Goal: Task Accomplishment & Management: Use online tool/utility

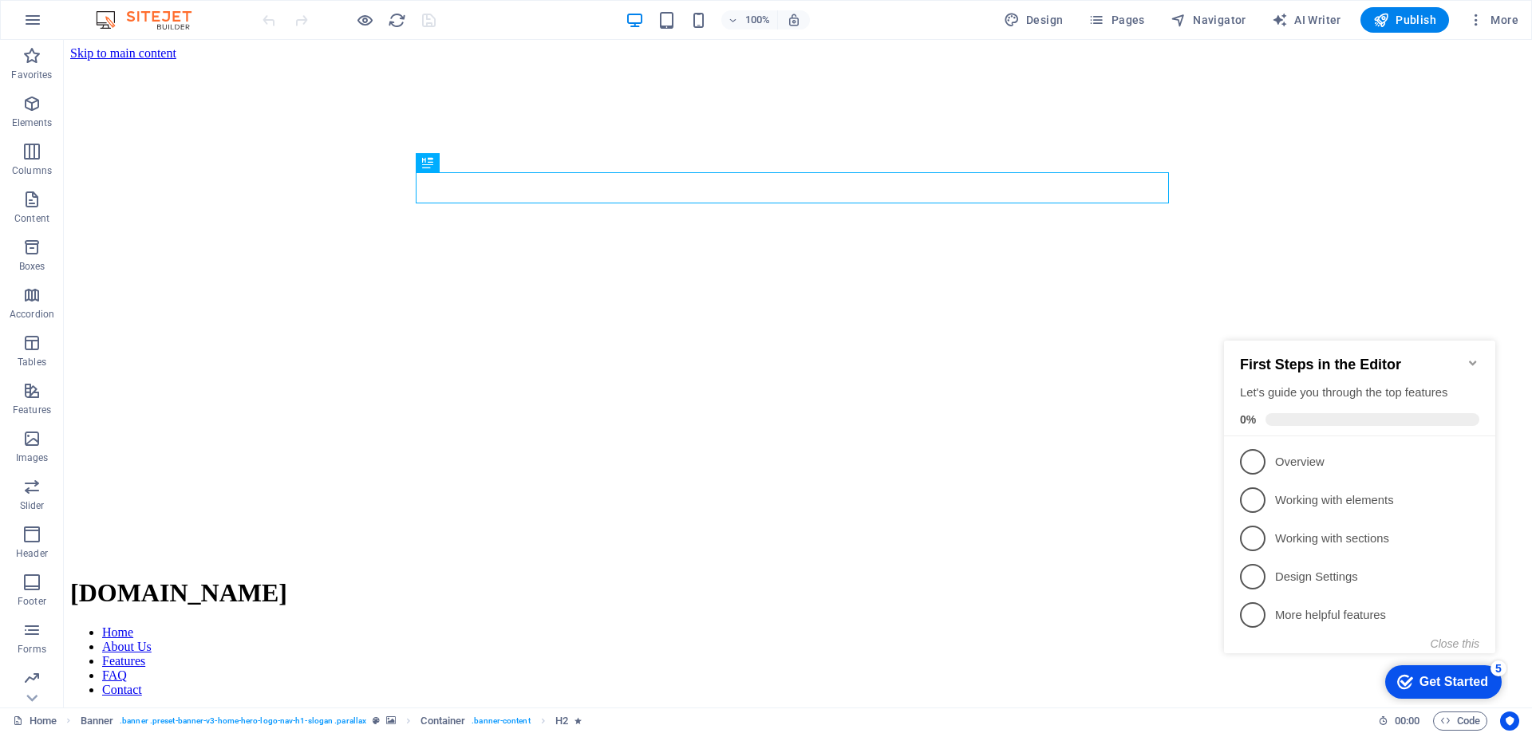
click at [1473, 359] on icon "Minimize checklist" at bounding box center [1472, 363] width 13 height 13
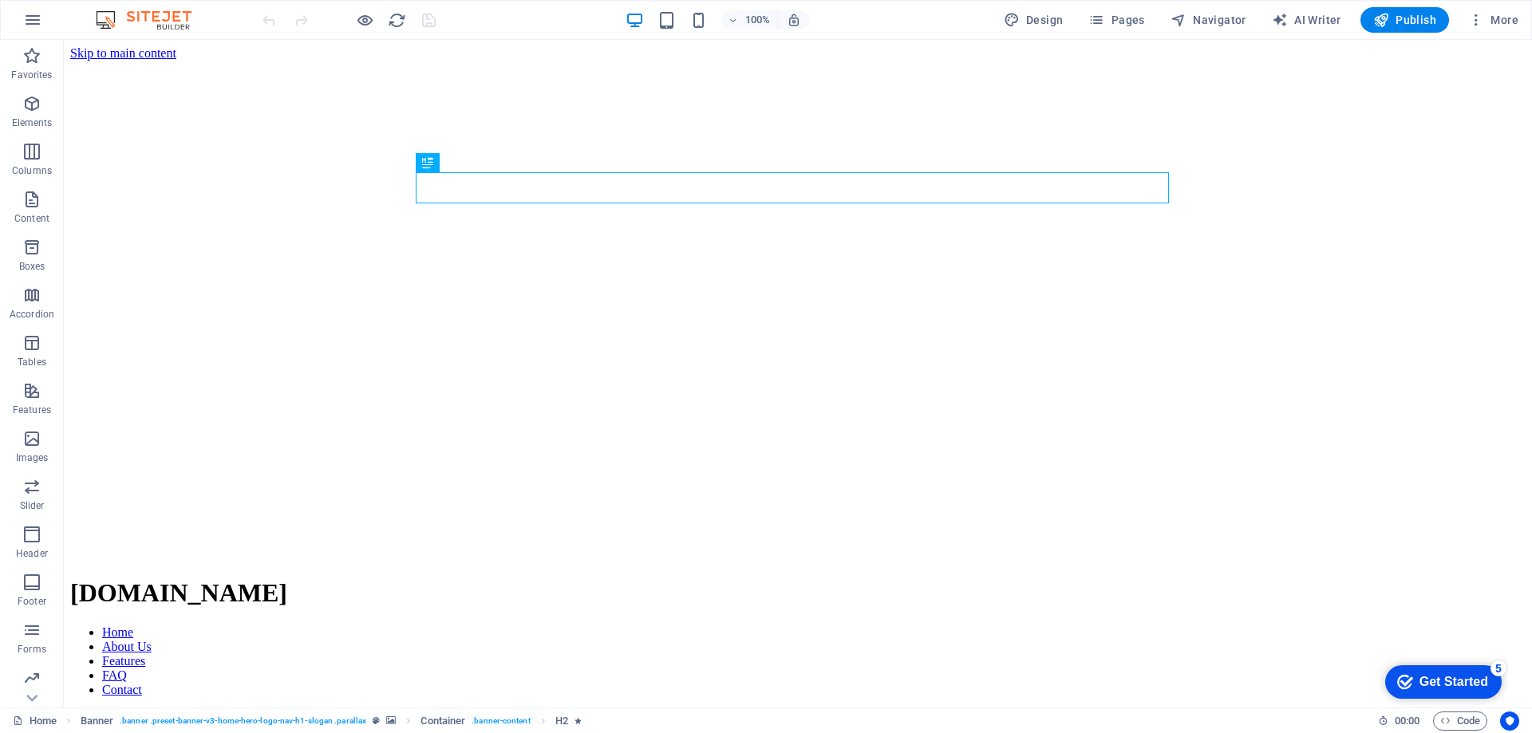
click div "checkmark Get Started 5 First Steps in the Editor Let's guide you through the t…"
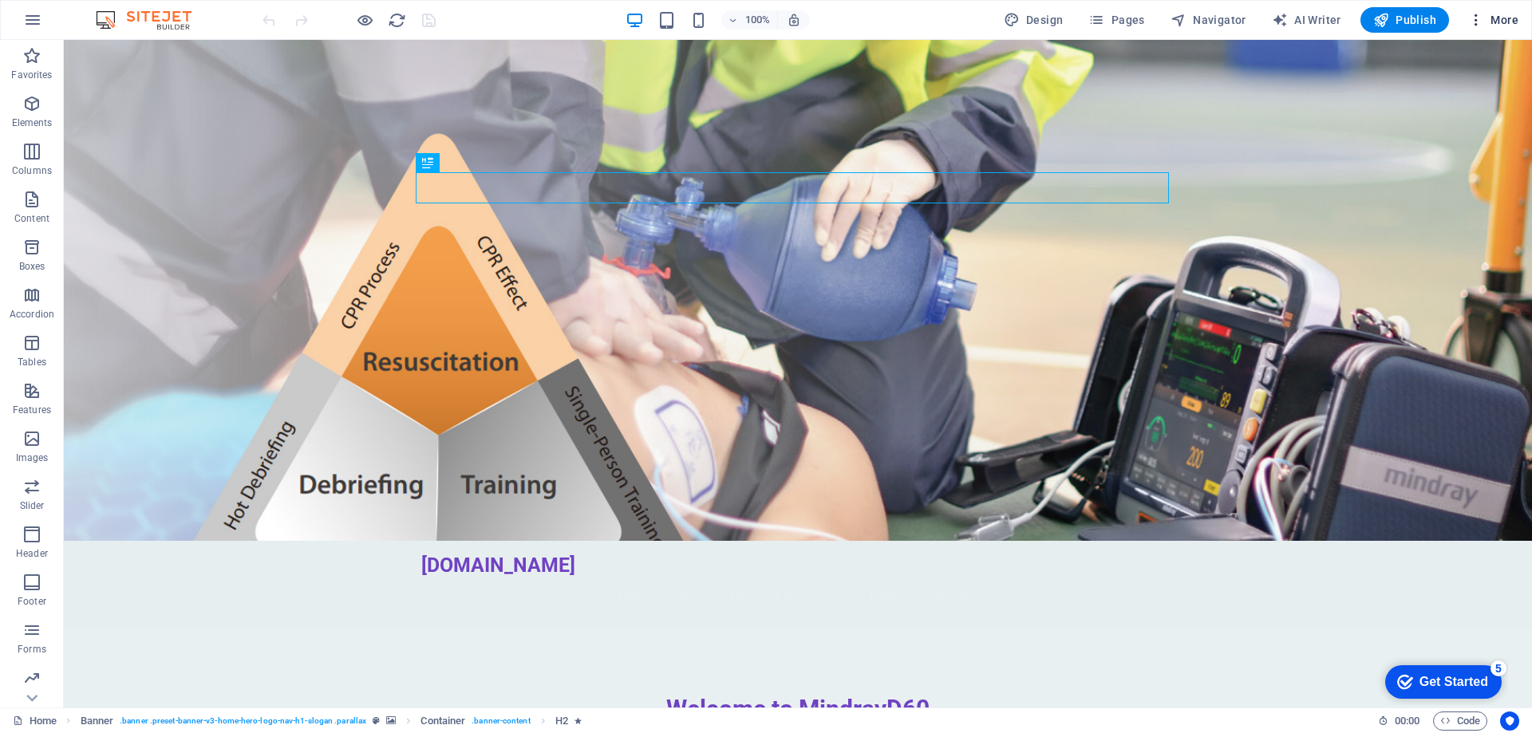
click at [1498, 17] on span "More" at bounding box center [1493, 20] width 50 height 16
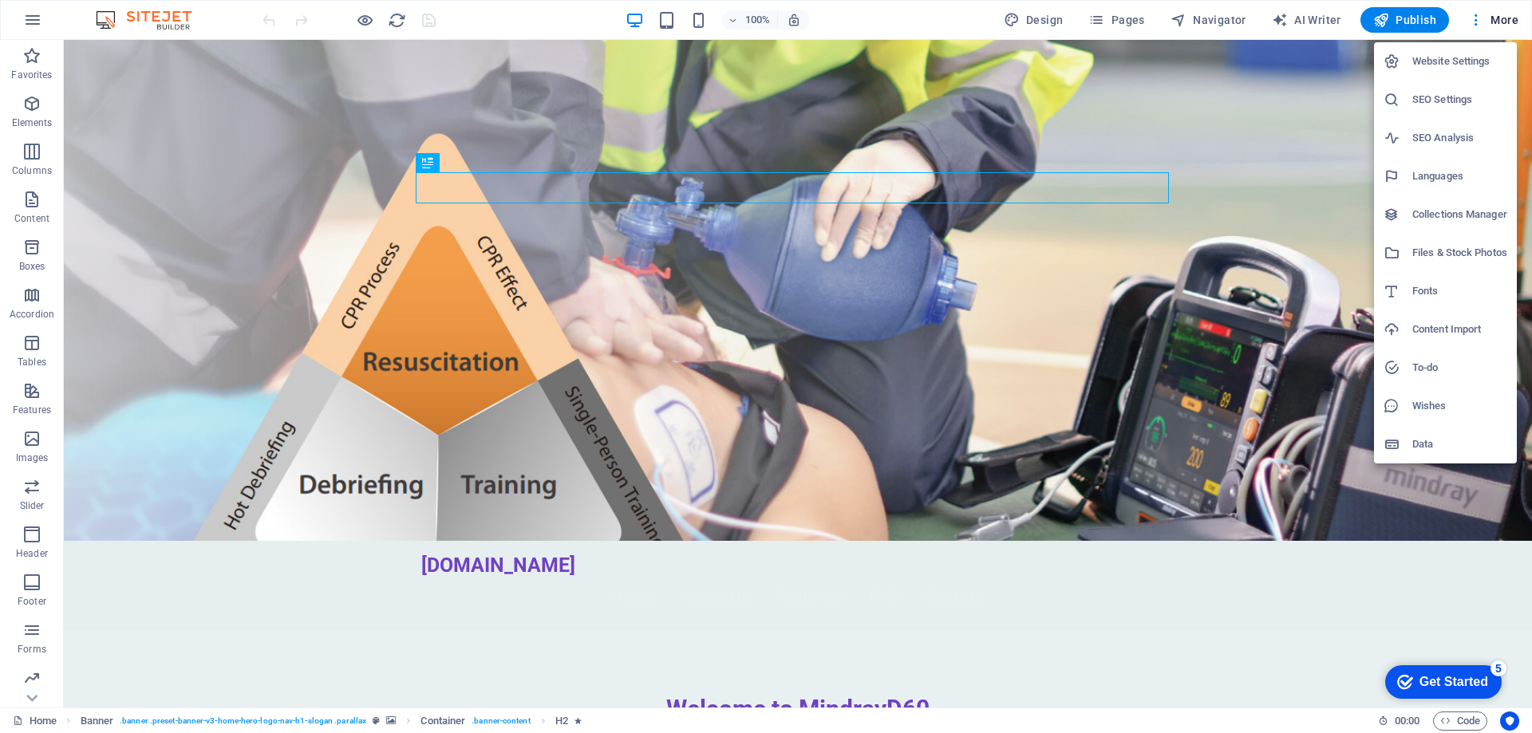
click at [1440, 438] on h6 "Data" at bounding box center [1459, 444] width 95 height 19
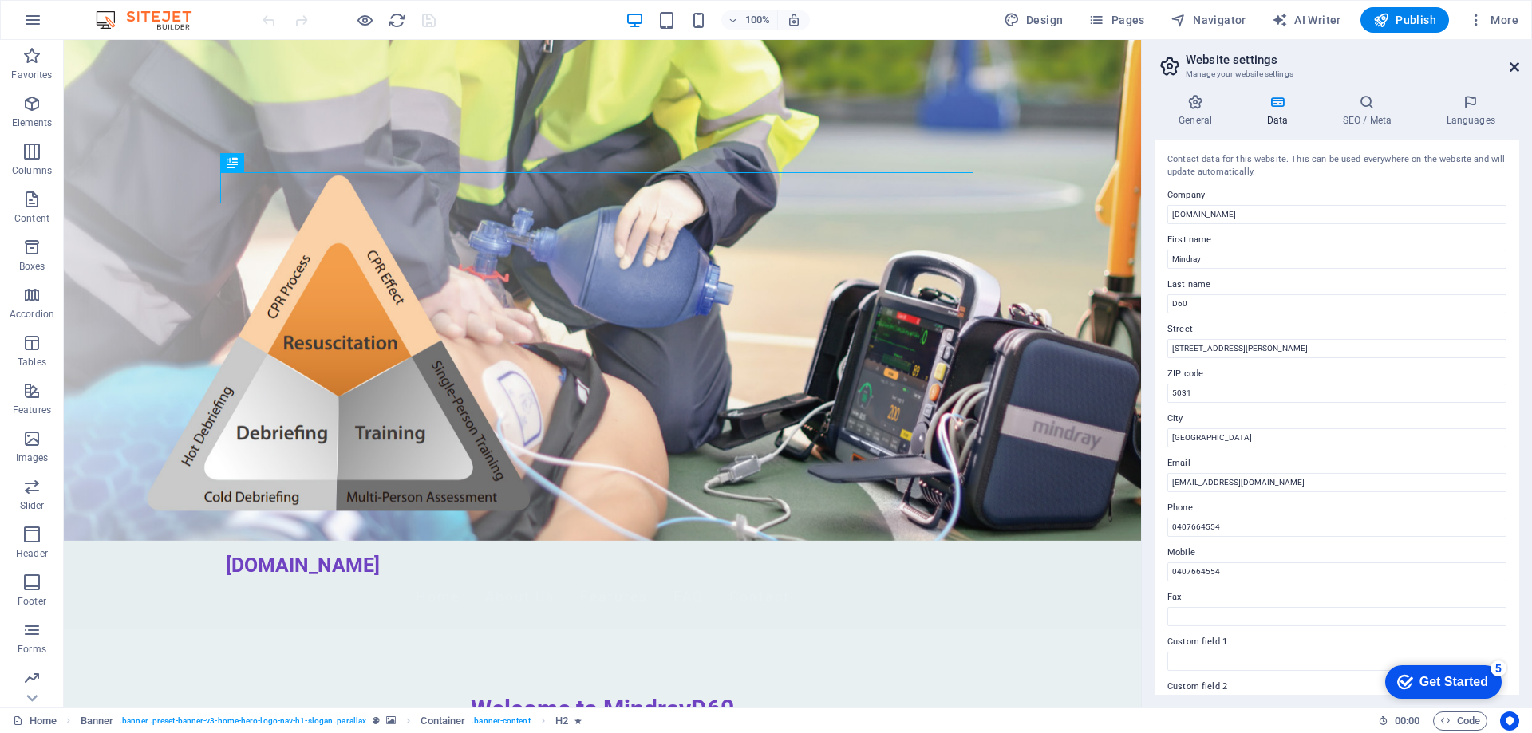
click at [1517, 69] on icon at bounding box center [1514, 67] width 10 height 13
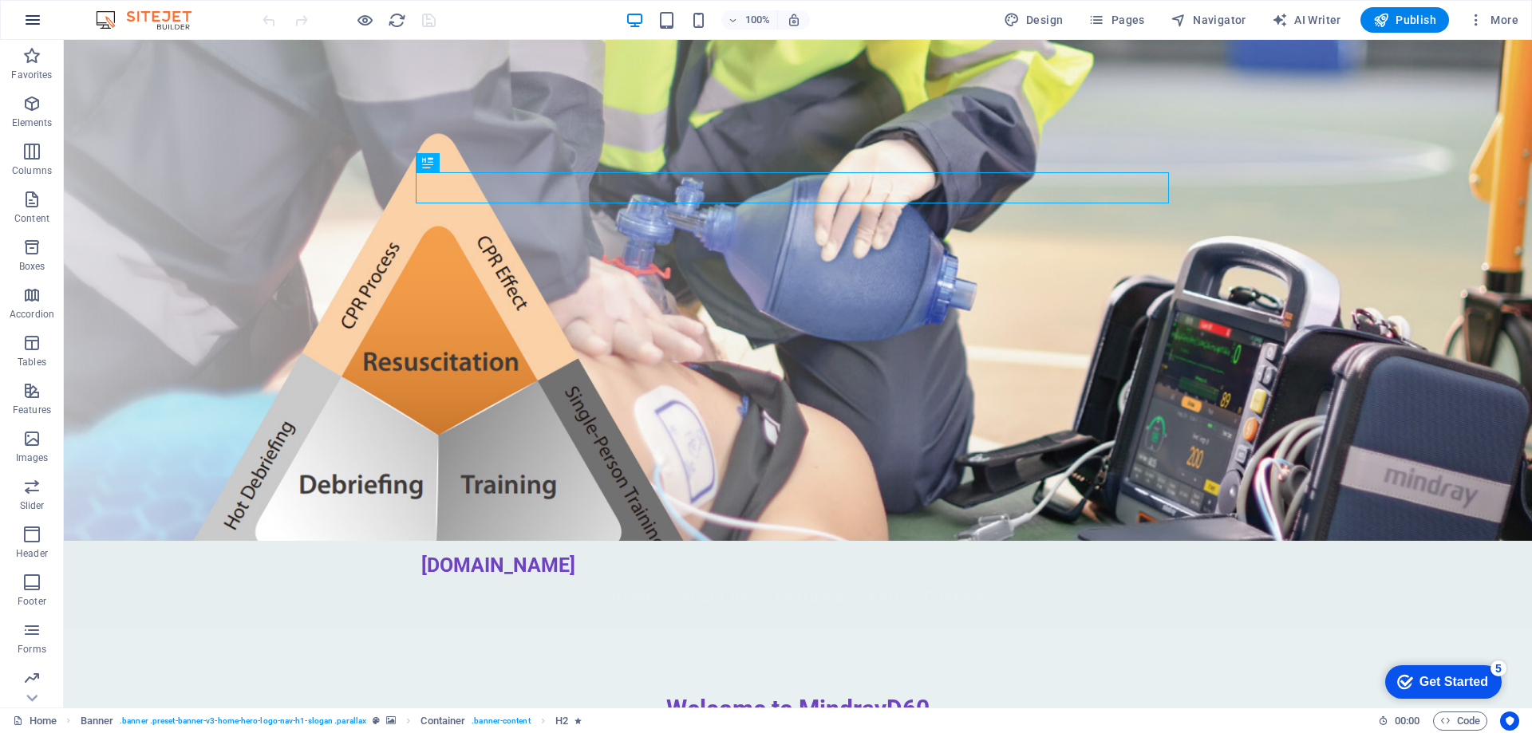
click at [40, 26] on icon "button" at bounding box center [32, 19] width 19 height 19
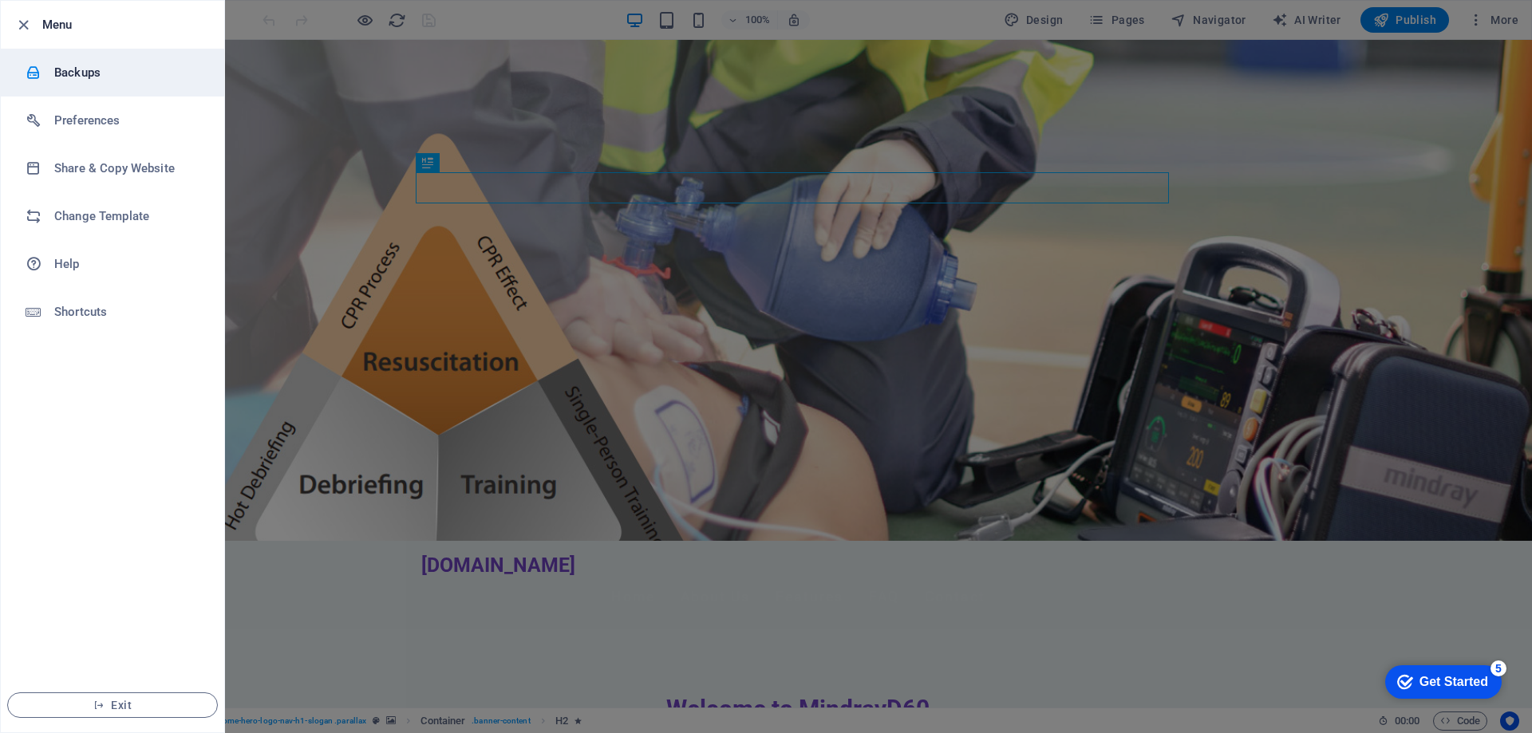
click at [80, 65] on h6 "Backups" at bounding box center [128, 72] width 148 height 19
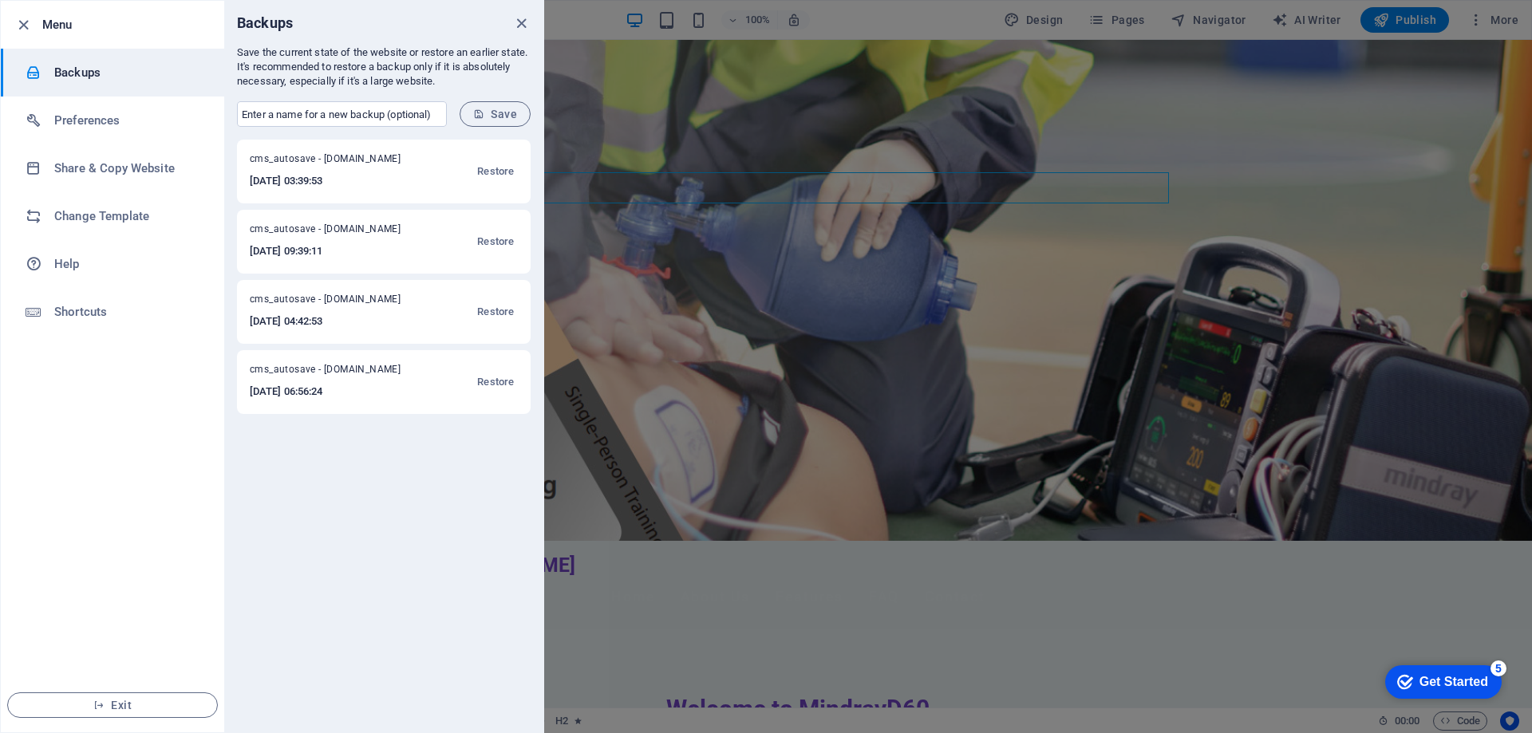
click at [323, 160] on span "cms_autosave - [DOMAIN_NAME]" at bounding box center [336, 161] width 172 height 19
click at [525, 29] on icon "close" at bounding box center [521, 23] width 18 height 18
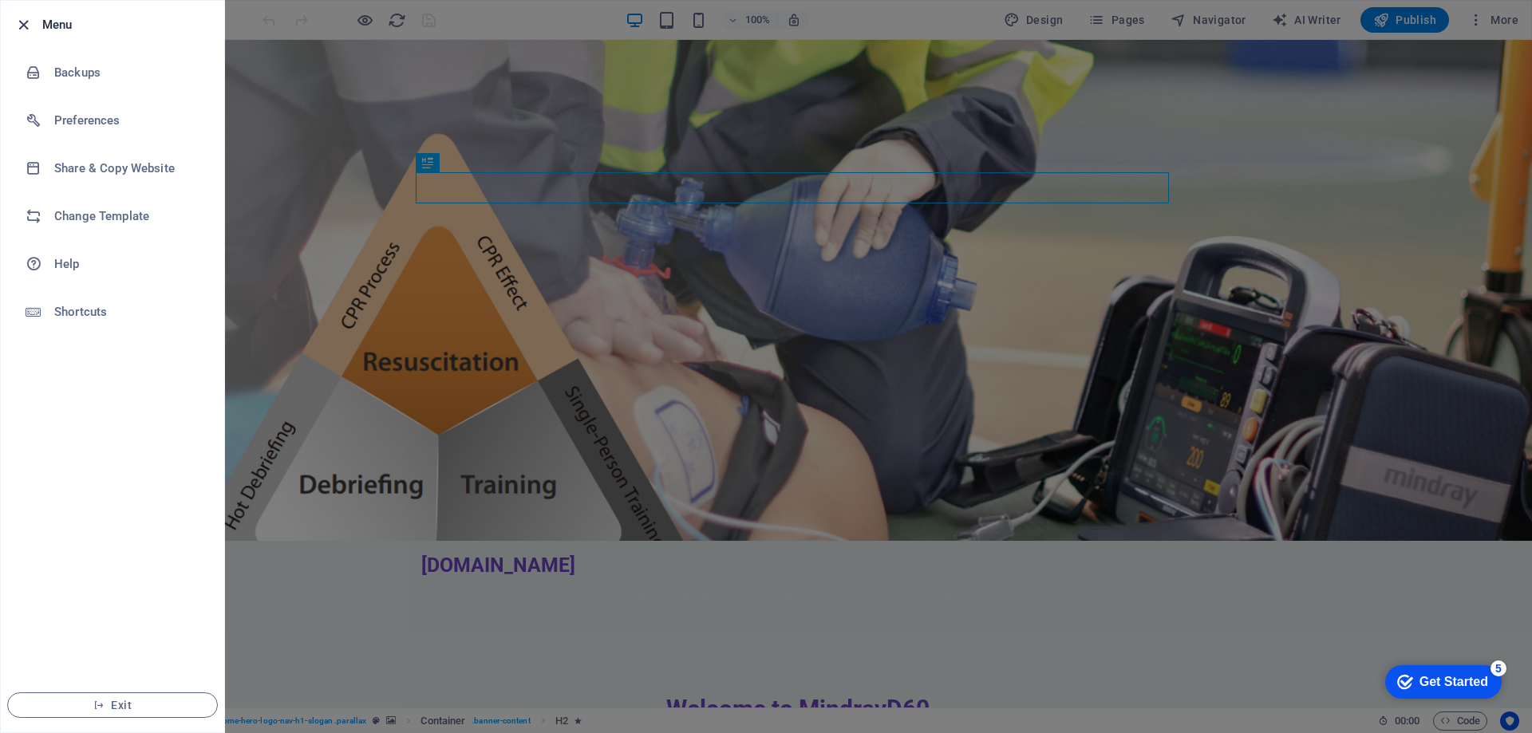
click at [27, 26] on icon "button" at bounding box center [23, 25] width 18 height 18
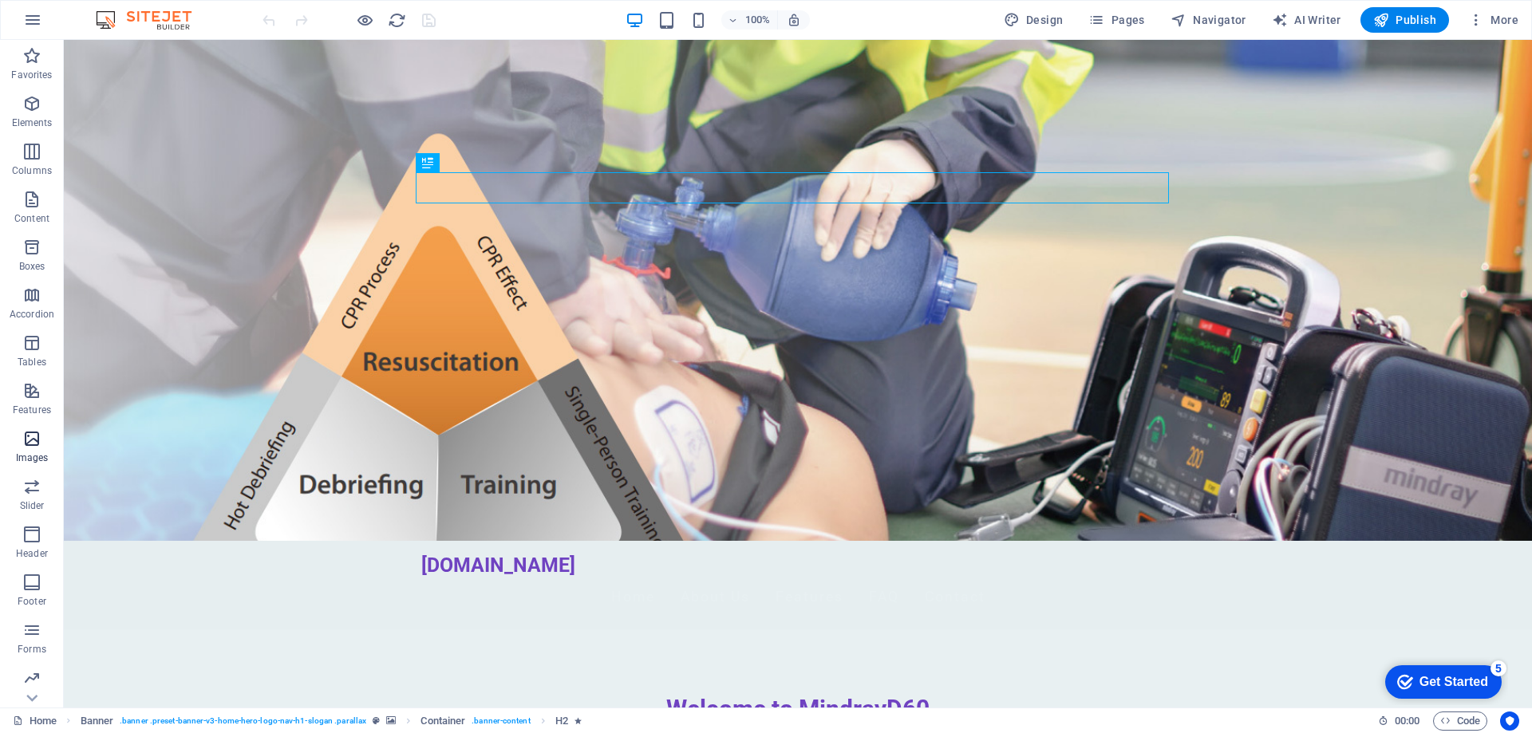
scroll to position [50, 0]
click at [26, 22] on icon "button" at bounding box center [32, 19] width 19 height 19
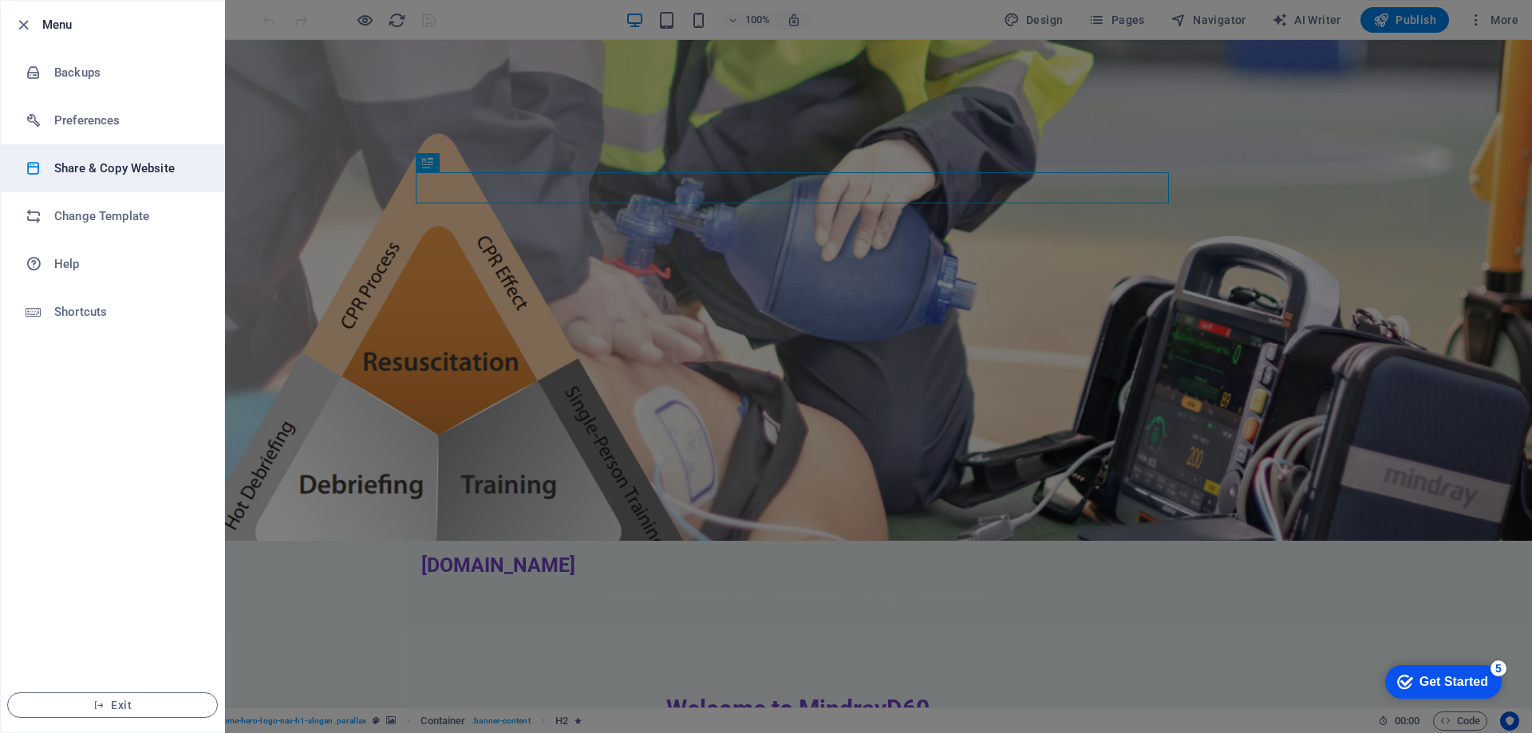
click at [104, 172] on h6 "Share & Copy Website" at bounding box center [128, 168] width 148 height 19
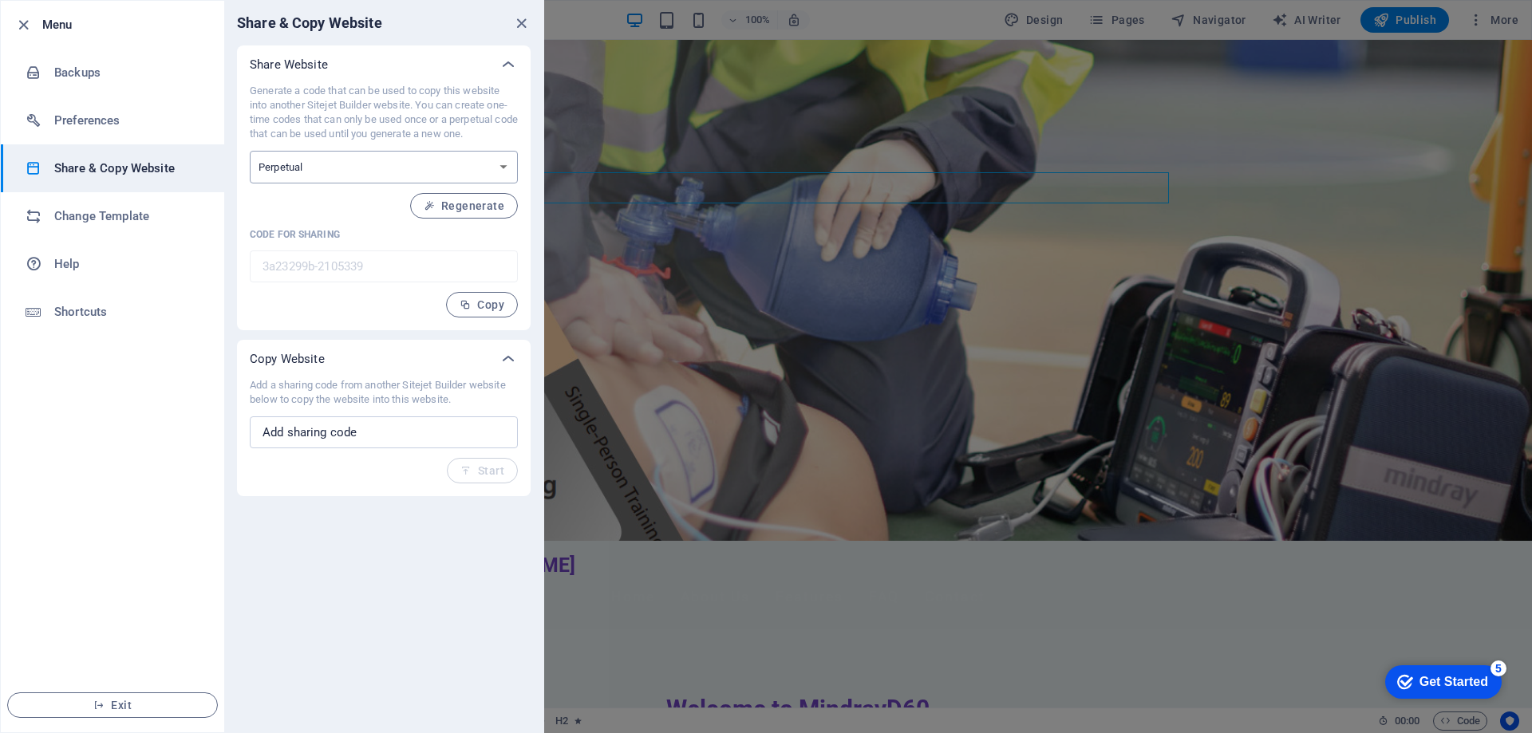
click at [476, 163] on select "One-time Perpetual" at bounding box center [384, 167] width 268 height 33
click at [498, 302] on span "Copy" at bounding box center [482, 304] width 45 height 13
click at [428, 426] on input "text" at bounding box center [384, 432] width 268 height 32
type input "d60"
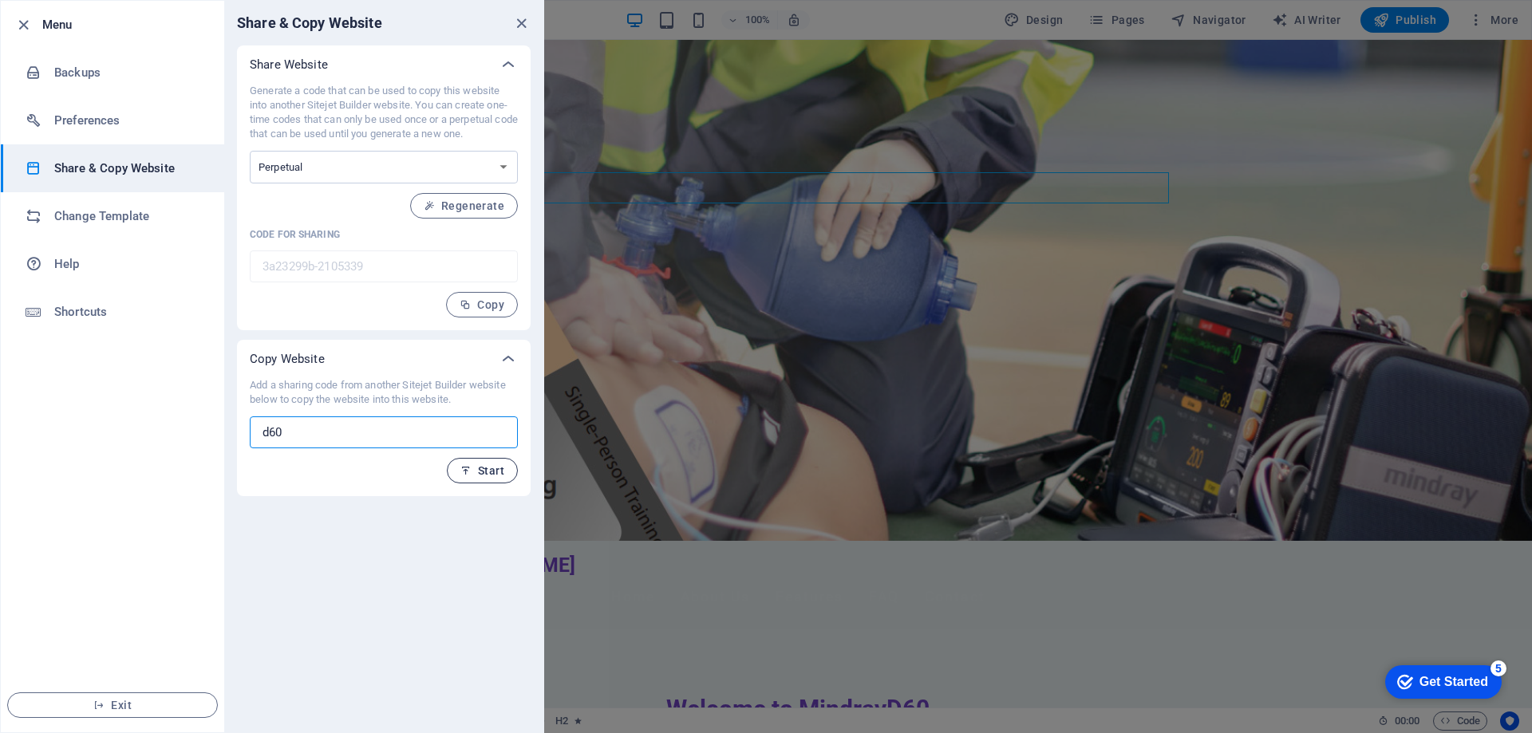
click at [488, 475] on span "Start" at bounding box center [482, 470] width 44 height 13
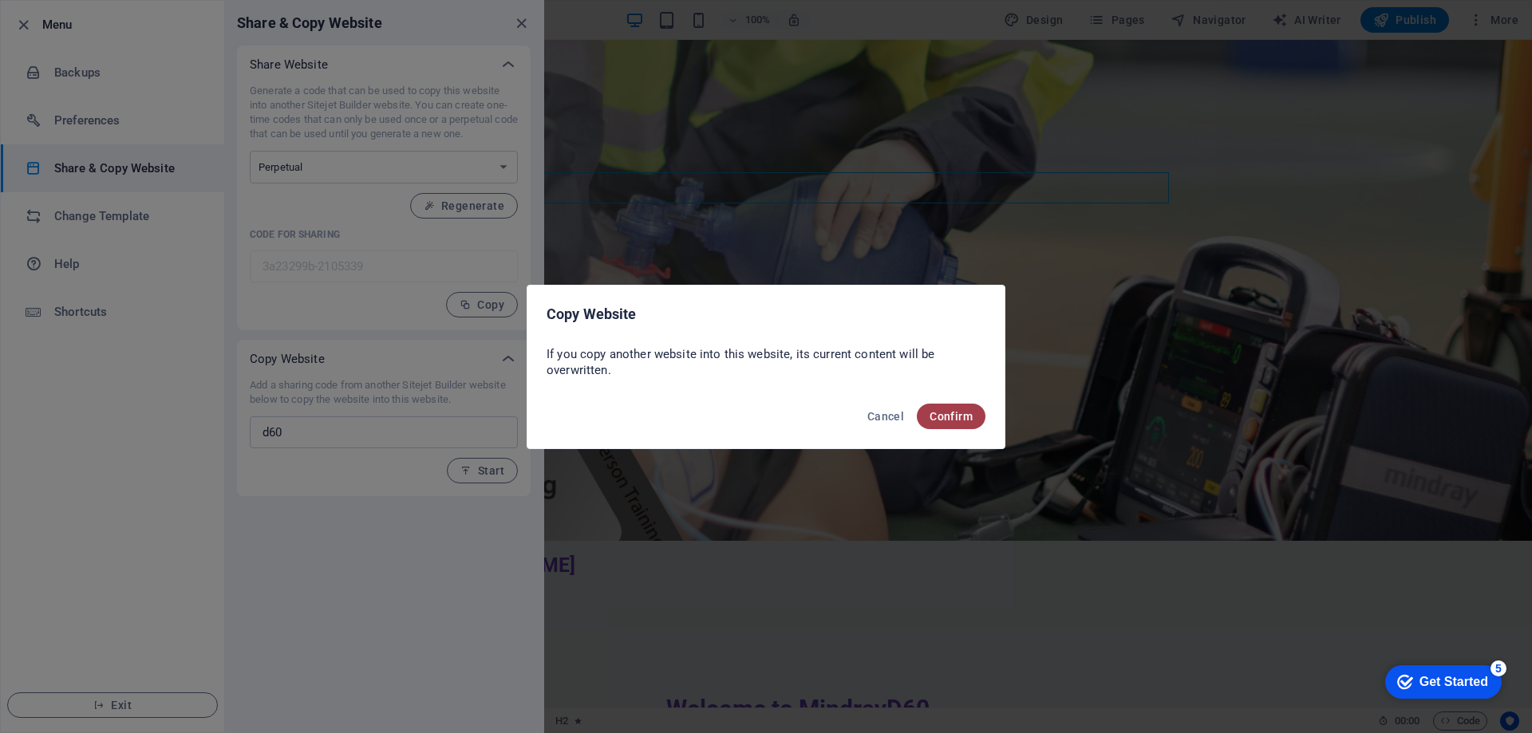
click at [957, 416] on span "Confirm" at bounding box center [950, 416] width 43 height 13
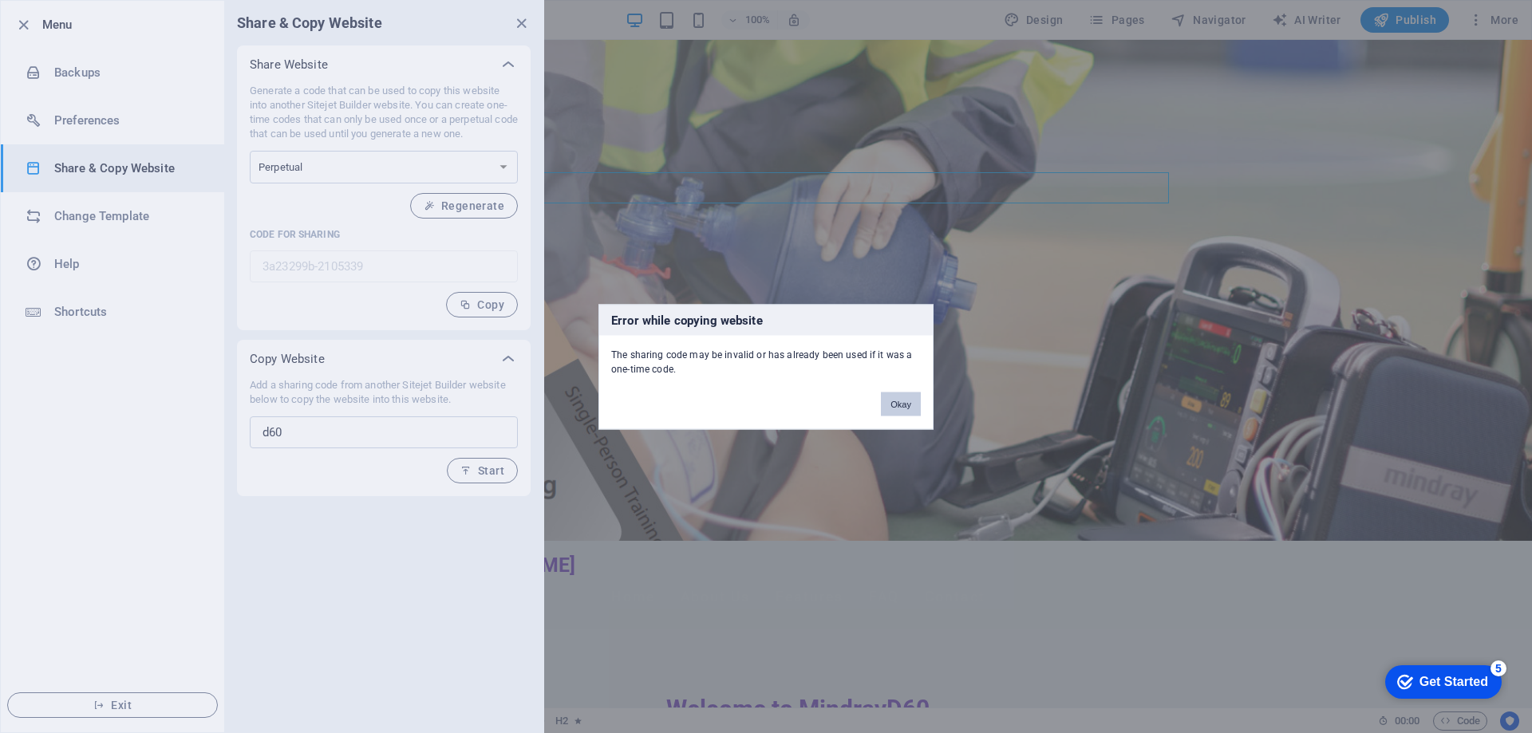
click at [901, 407] on button "Okay" at bounding box center [901, 404] width 40 height 24
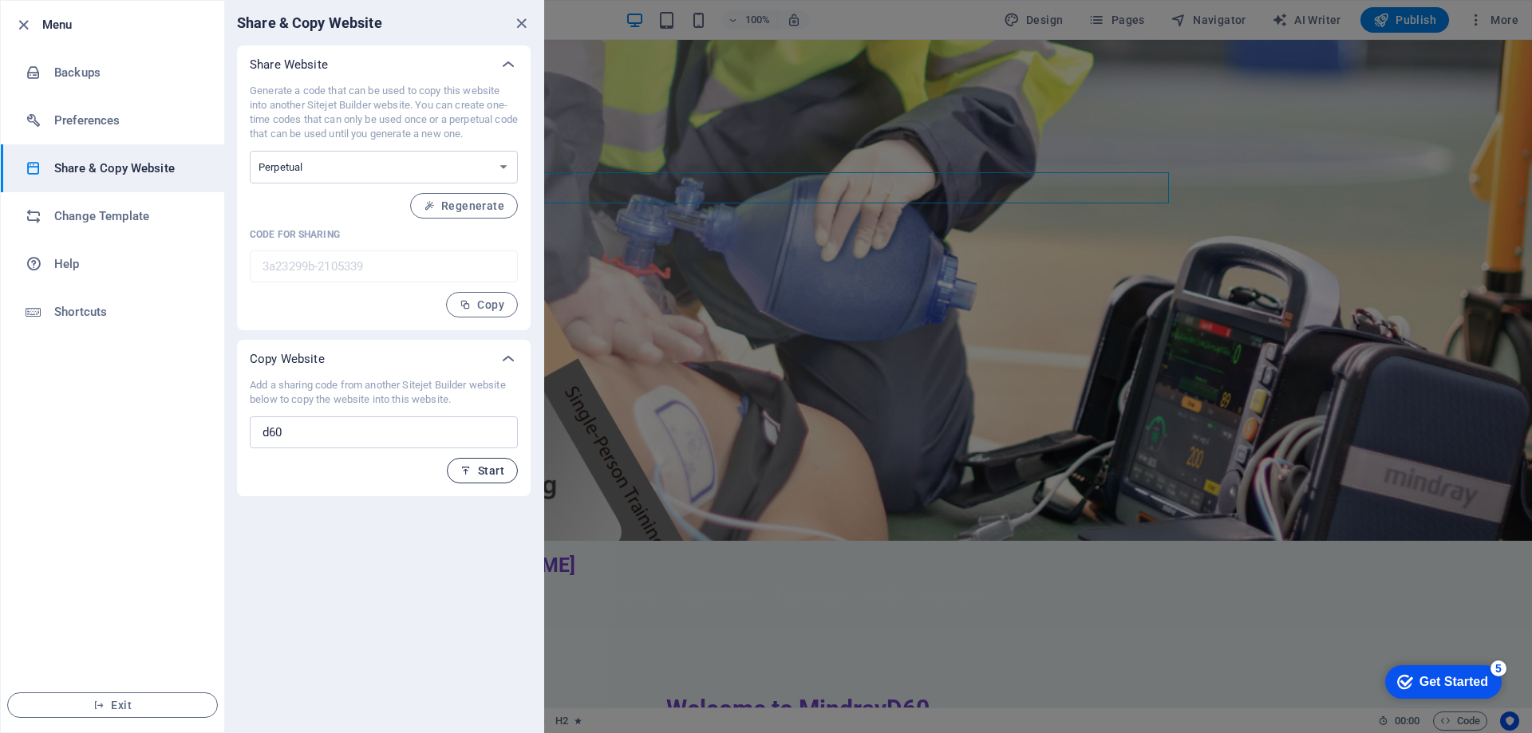
click at [476, 479] on button "Start" at bounding box center [482, 471] width 71 height 26
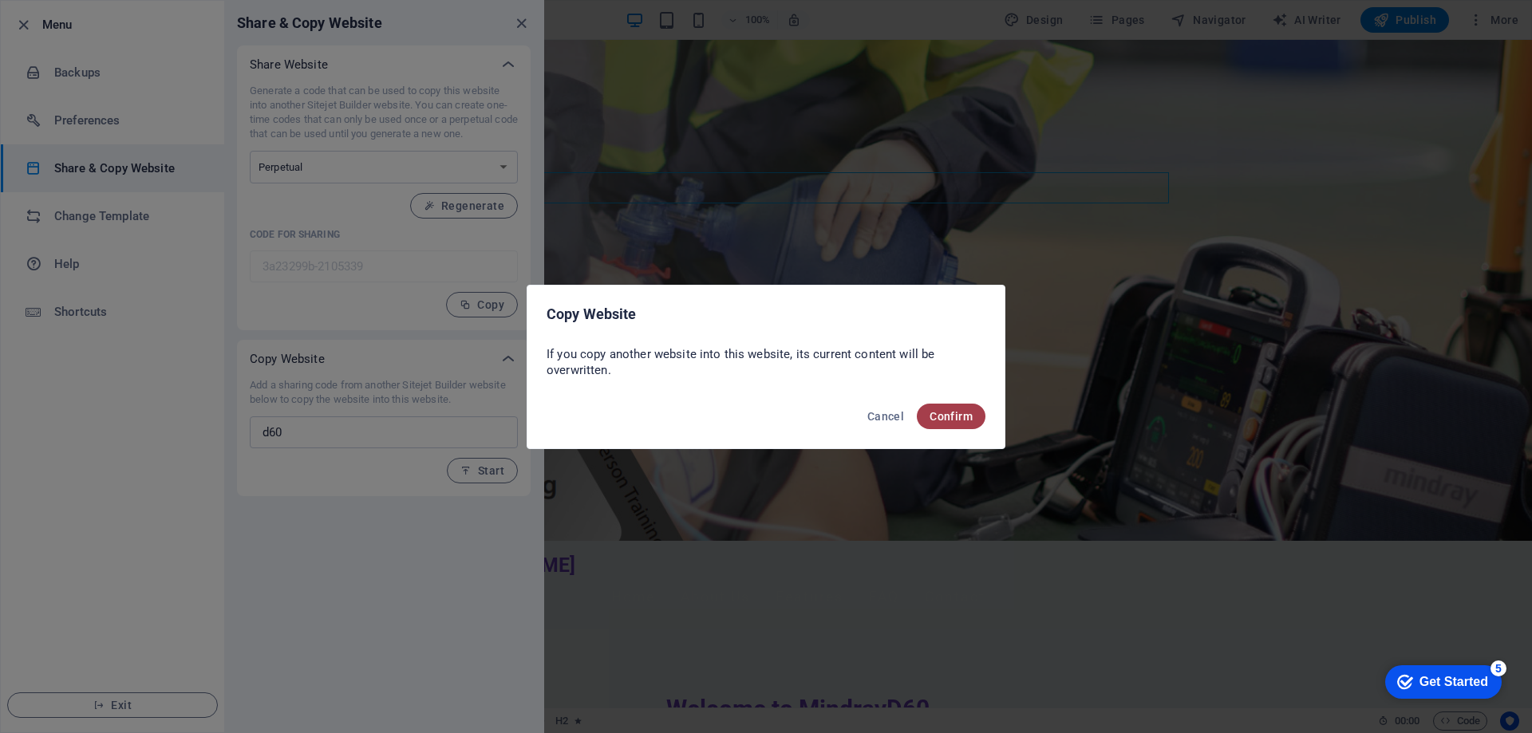
click at [935, 412] on span "Confirm" at bounding box center [950, 416] width 43 height 13
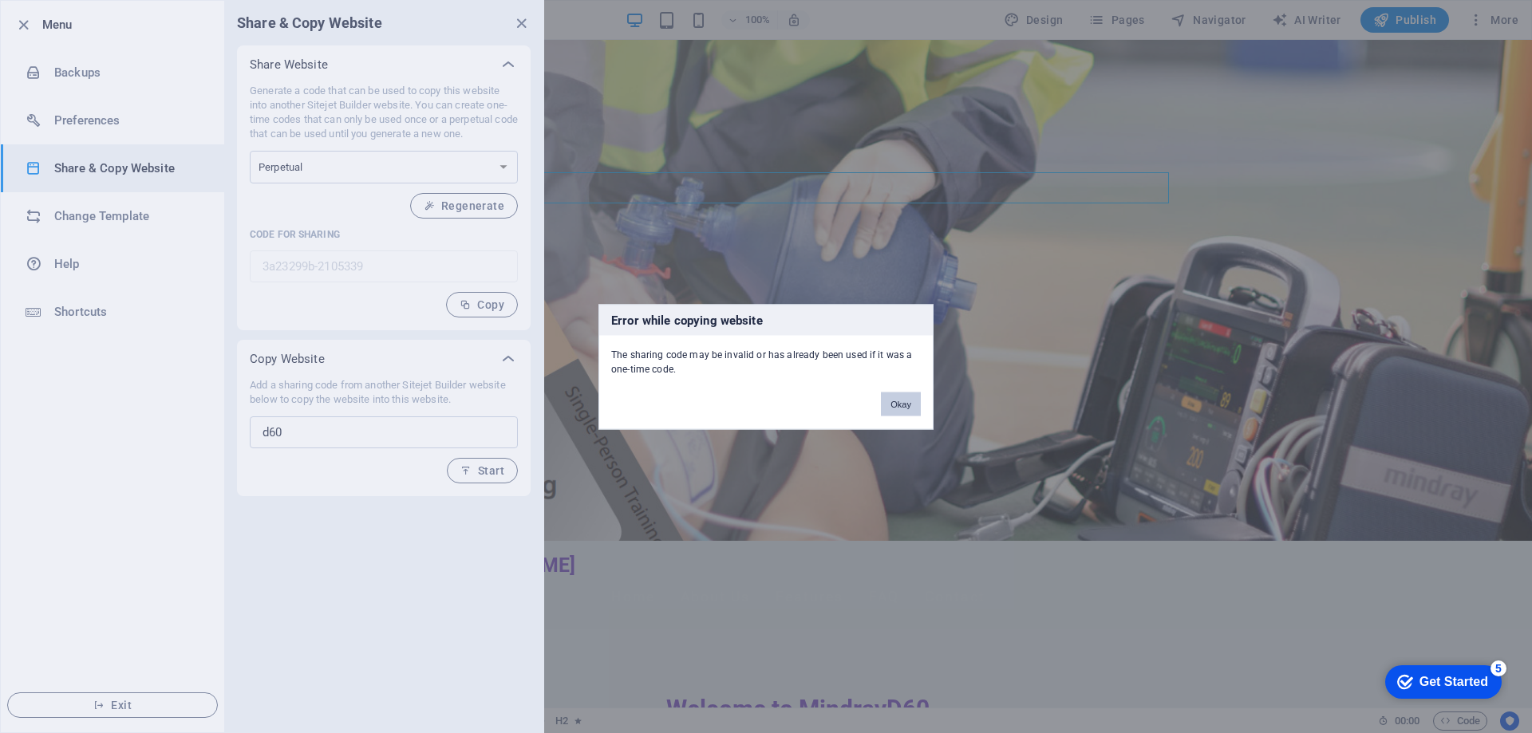
click at [906, 409] on button "Okay" at bounding box center [901, 404] width 40 height 24
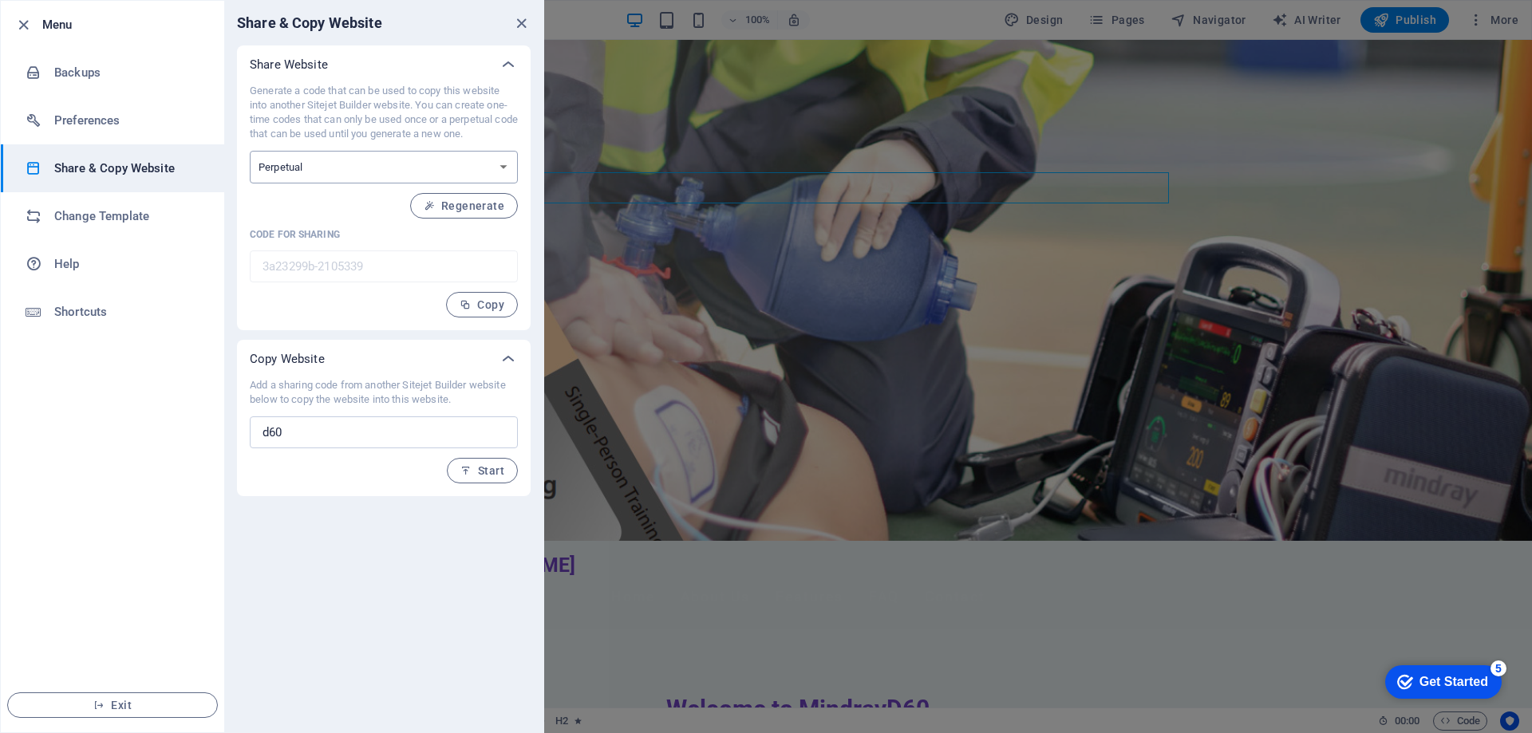
click at [444, 168] on select "One-time Perpetual" at bounding box center [384, 167] width 268 height 33
select select "onetime"
click at [250, 151] on select "One-time Perpetual" at bounding box center [384, 167] width 268 height 33
click at [468, 211] on span "Generate" at bounding box center [470, 205] width 69 height 13
type input "7938226f-2105339"
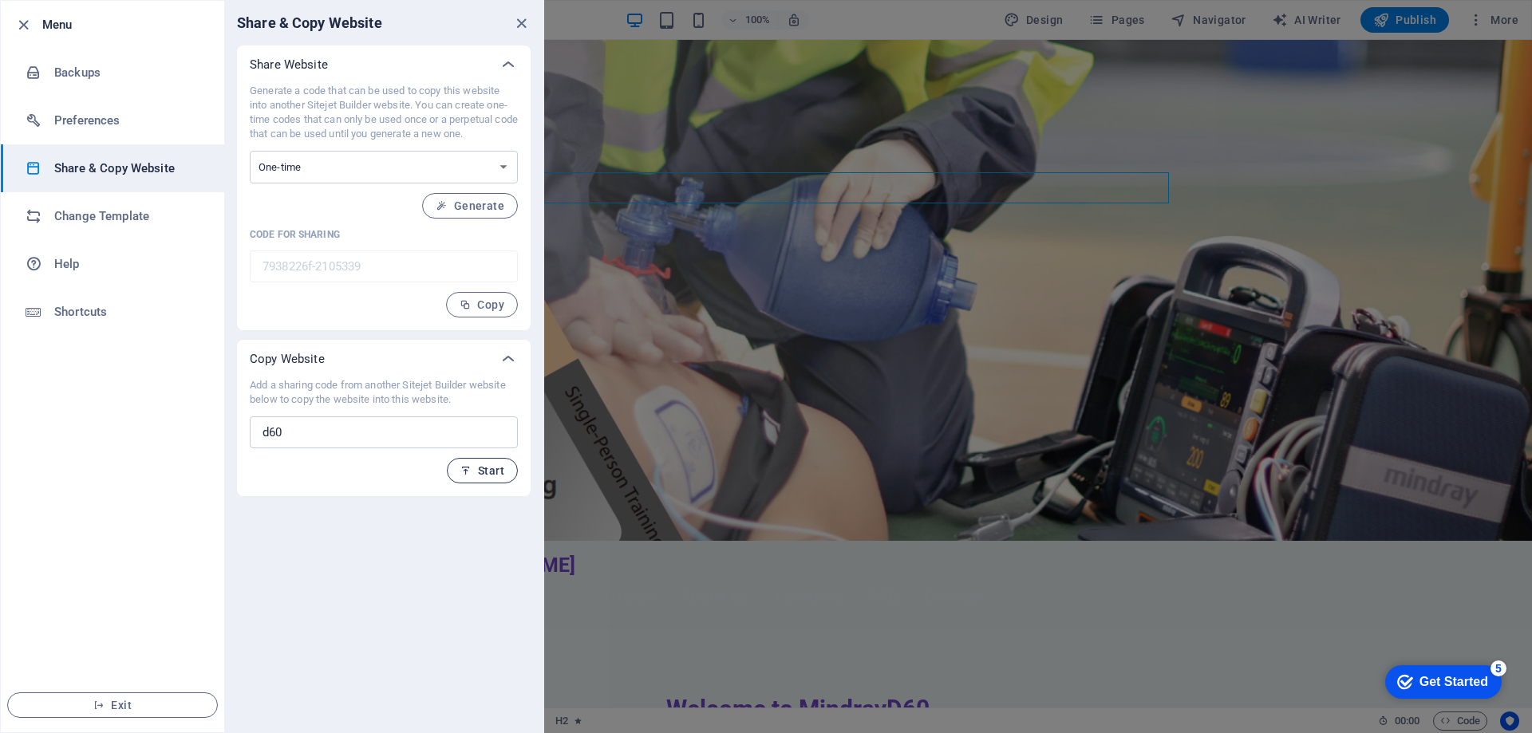
click at [483, 469] on span "Start" at bounding box center [482, 470] width 44 height 13
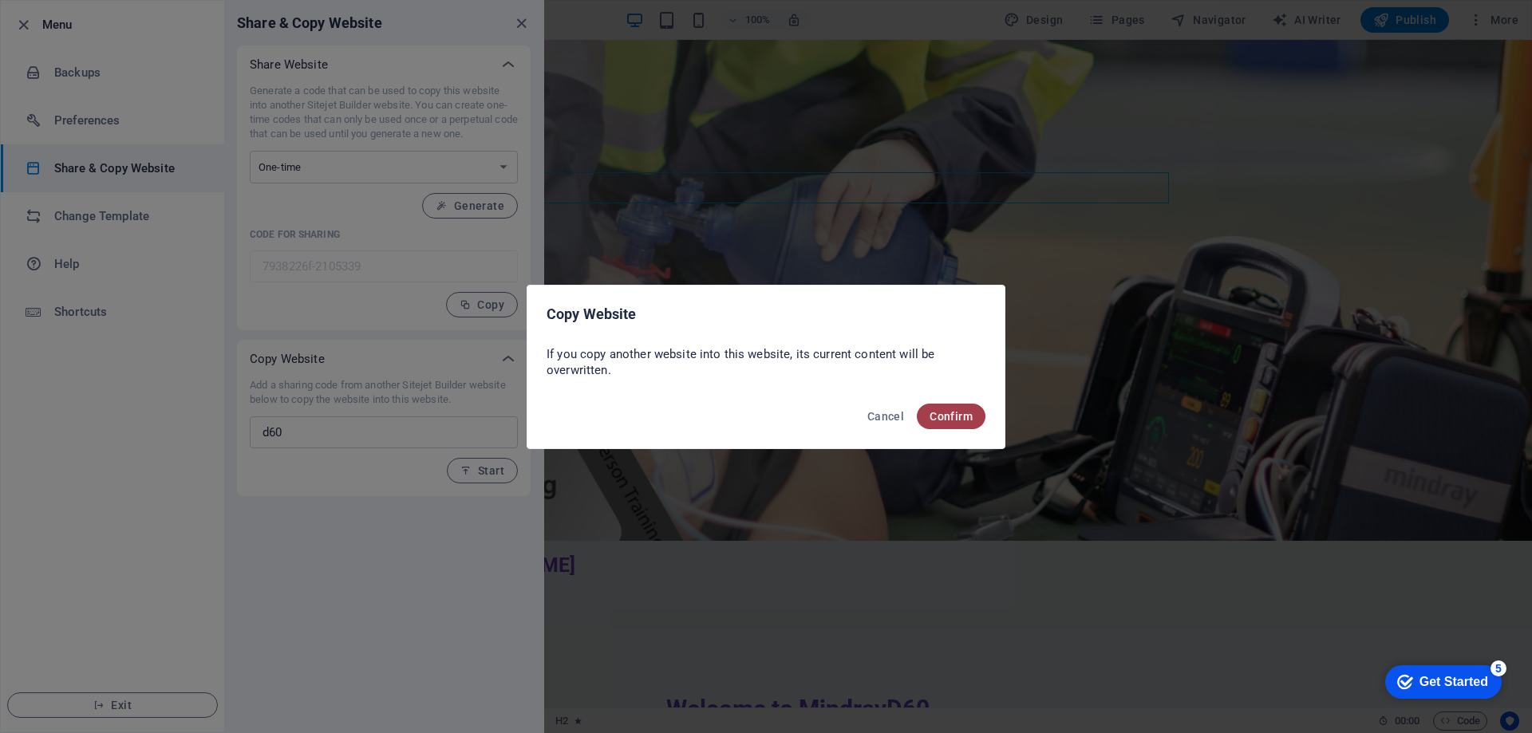
click at [933, 415] on span "Confirm" at bounding box center [950, 416] width 43 height 13
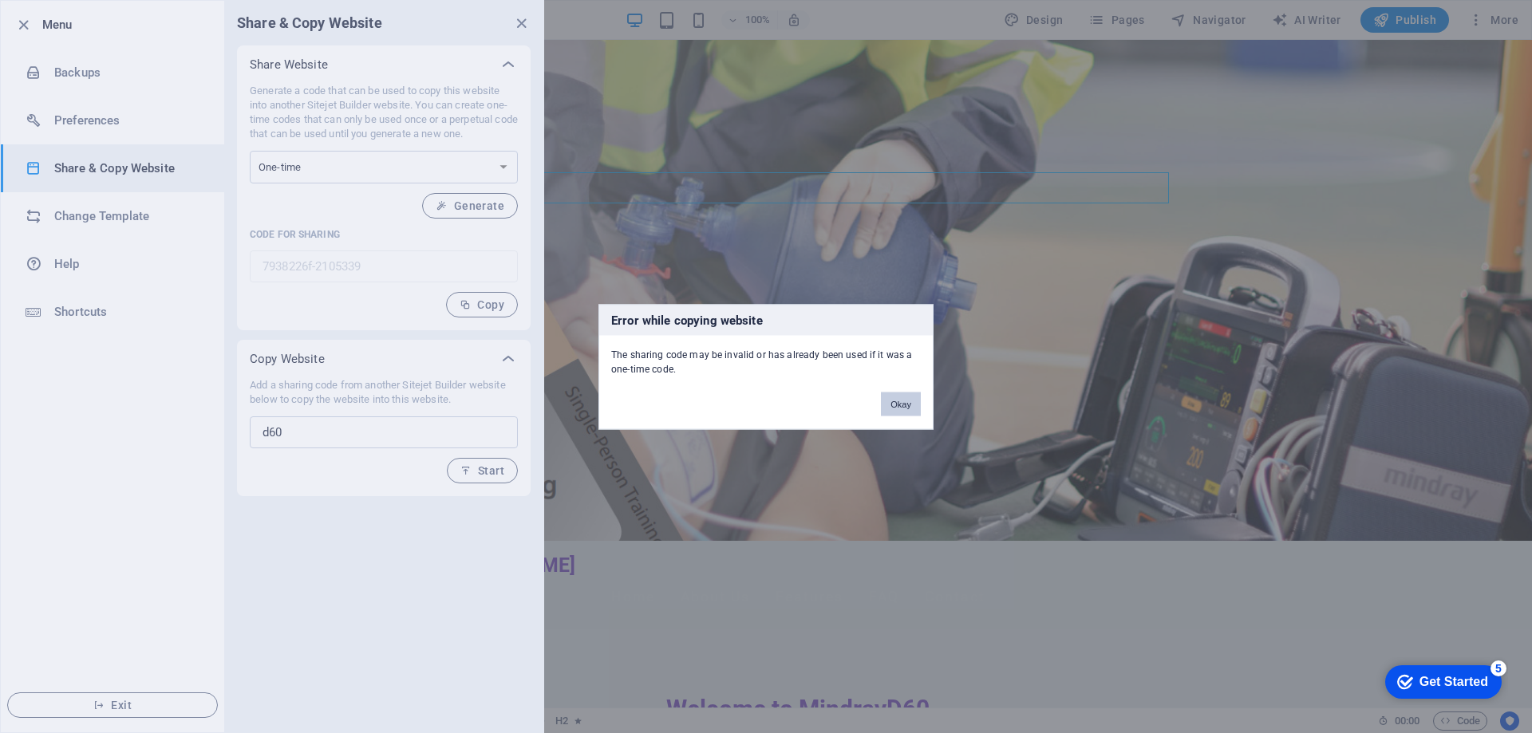
click at [910, 408] on button "Okay" at bounding box center [901, 404] width 40 height 24
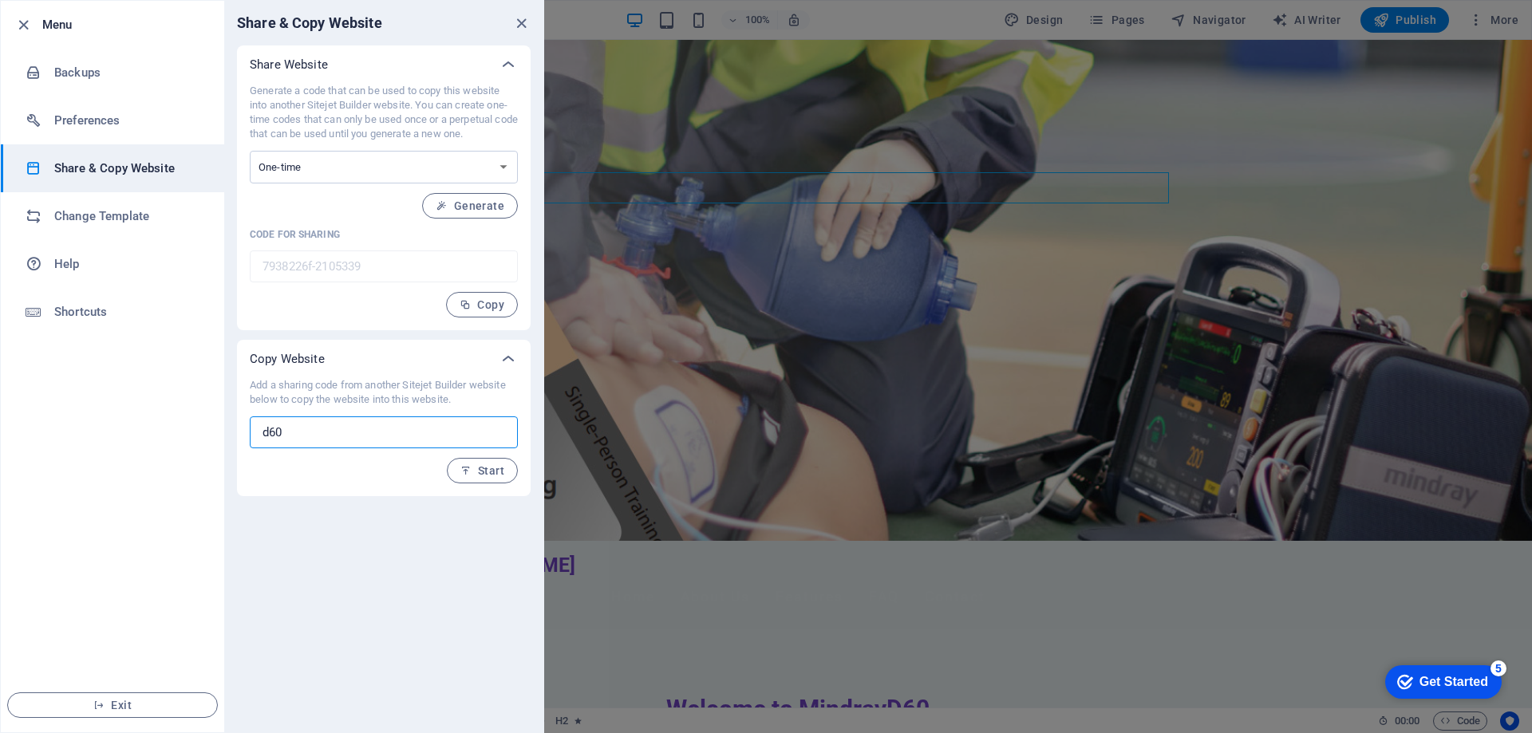
drag, startPoint x: 345, startPoint y: 426, endPoint x: 31, endPoint y: 391, distance: 316.3
click at [31, 391] on div "Menu Backups Preferences Share & Copy Website Change Template Help Shortcuts Ex…" at bounding box center [272, 366] width 544 height 733
click at [520, 17] on icon "close" at bounding box center [521, 23] width 18 height 18
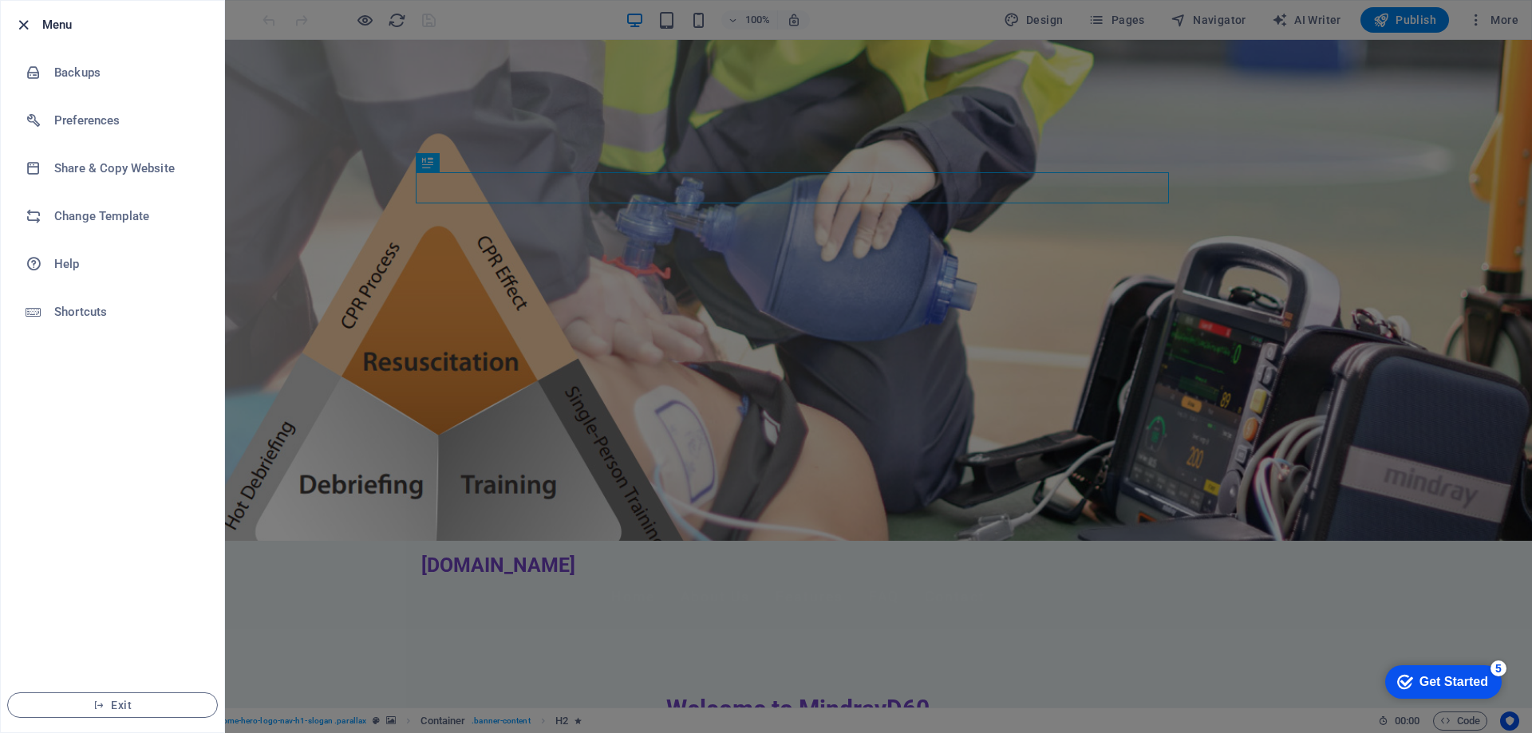
click at [31, 25] on icon "button" at bounding box center [23, 25] width 18 height 18
